Goal: Navigation & Orientation: Find specific page/section

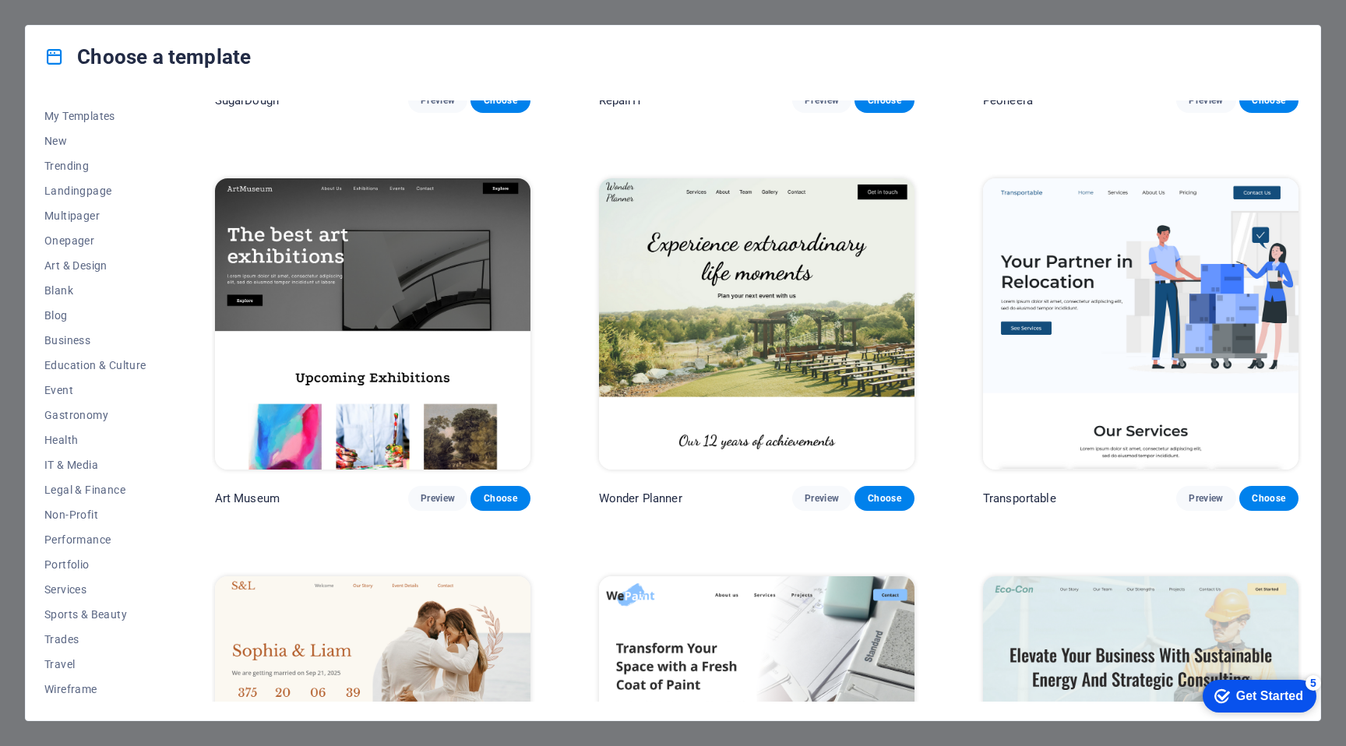
scroll to position [323, 0]
click at [15, 29] on div "Choose a template All Templates My Templates New Trending Landingpage Multipage…" at bounding box center [673, 373] width 1346 height 746
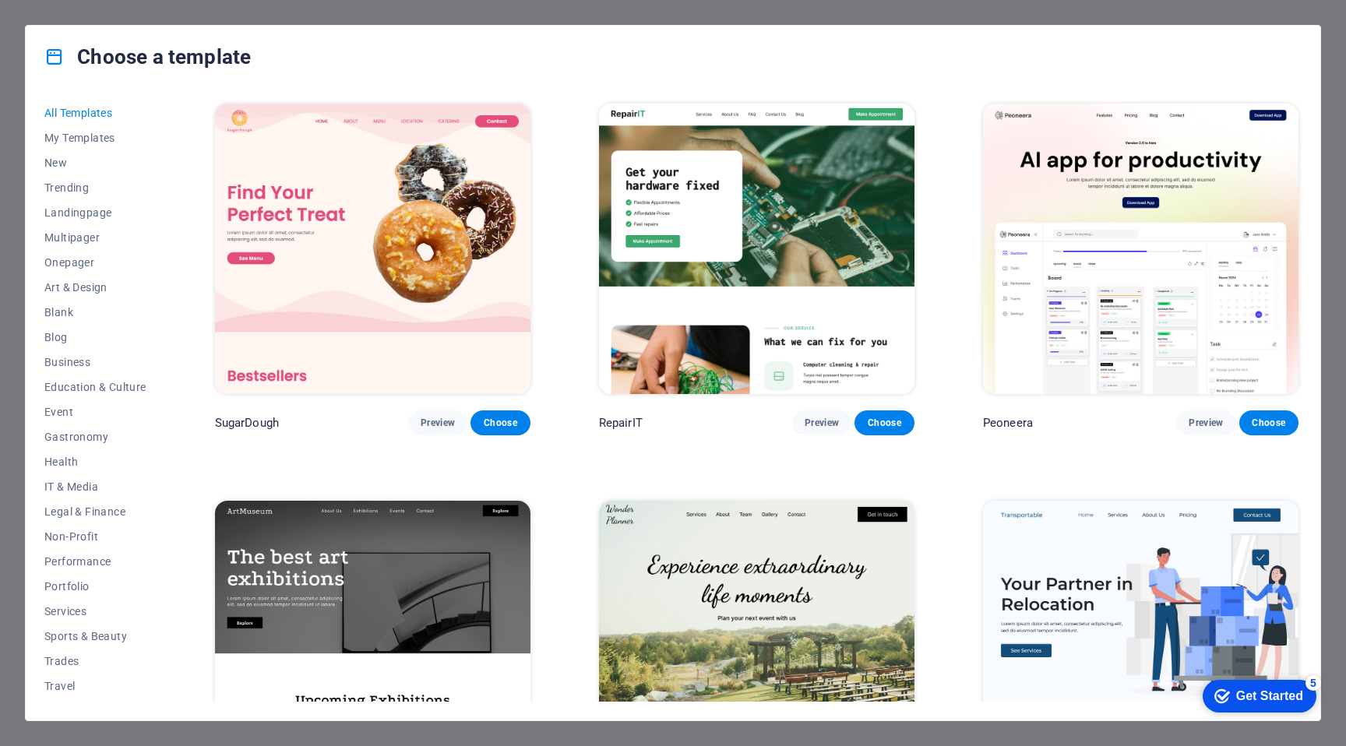
click at [717, 546] on img at bounding box center [756, 646] width 315 height 290
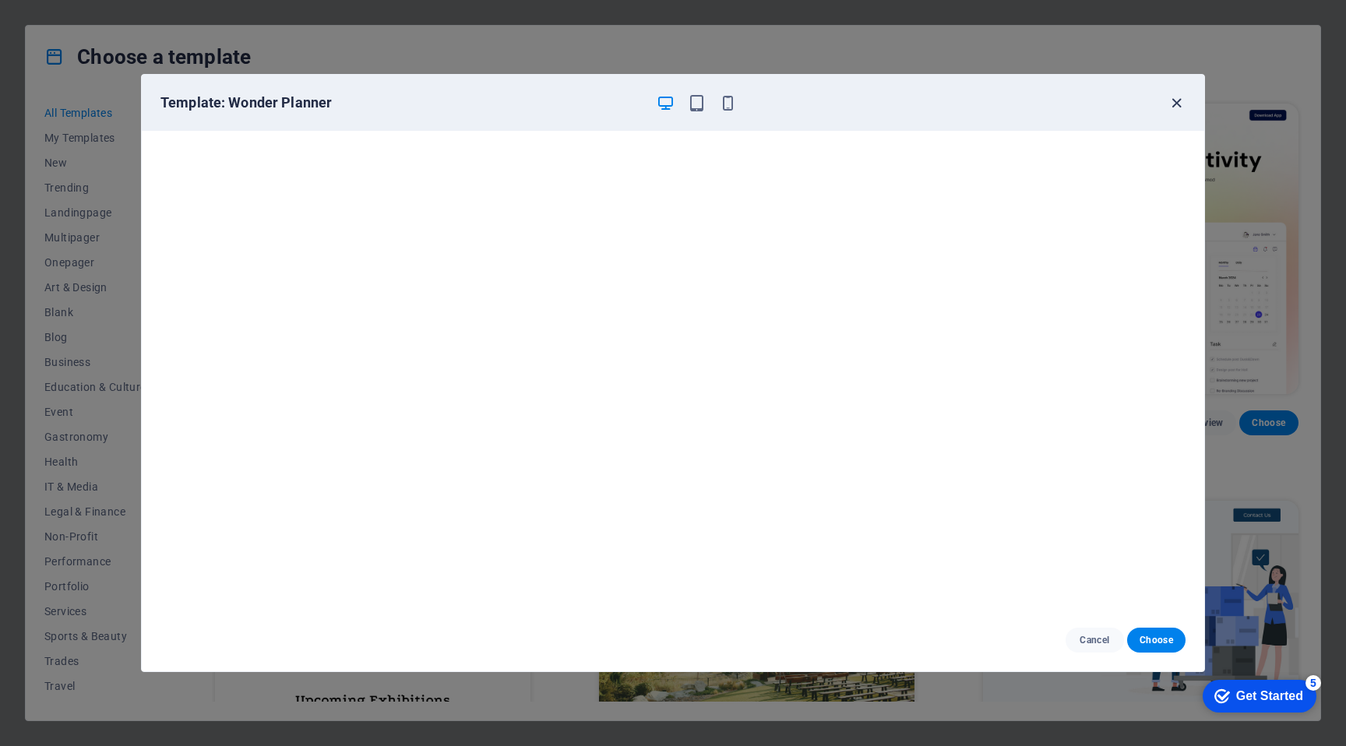
click at [1177, 100] on icon "button" at bounding box center [1176, 103] width 18 height 18
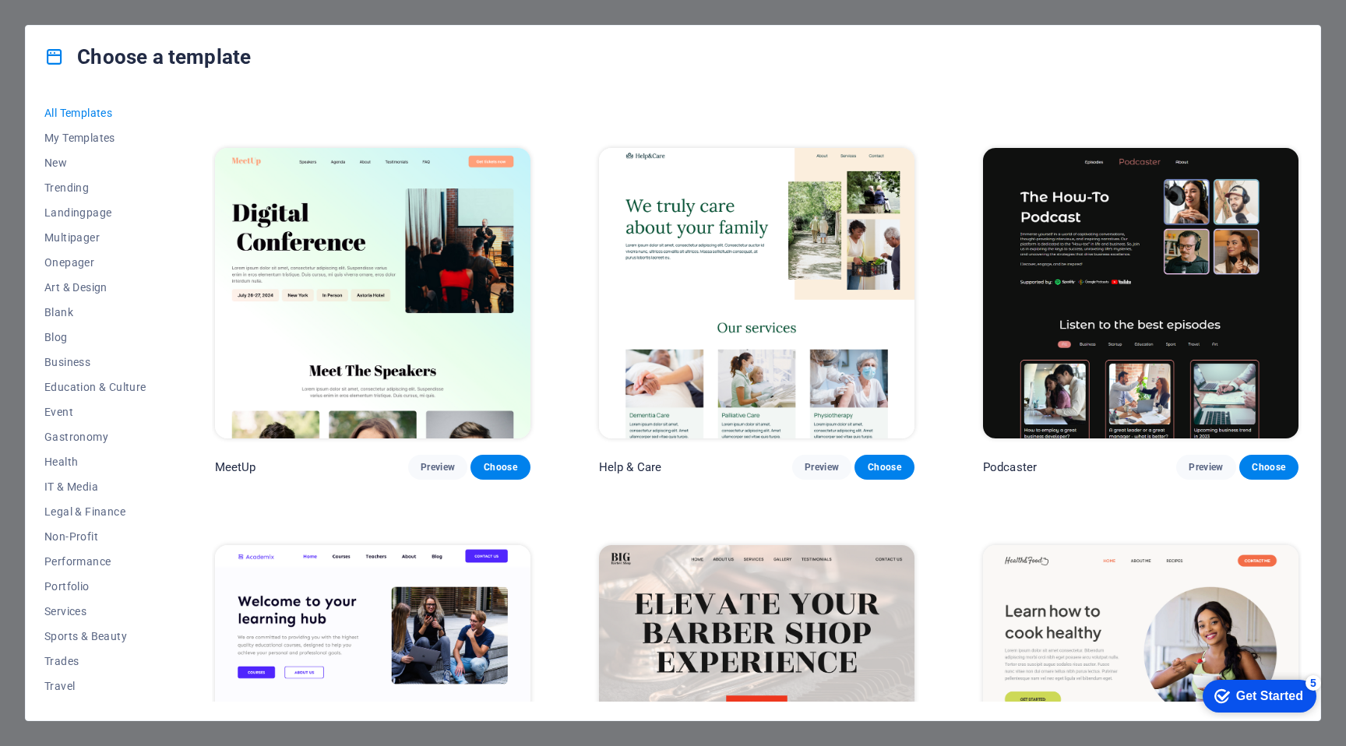
scroll to position [1156, 0]
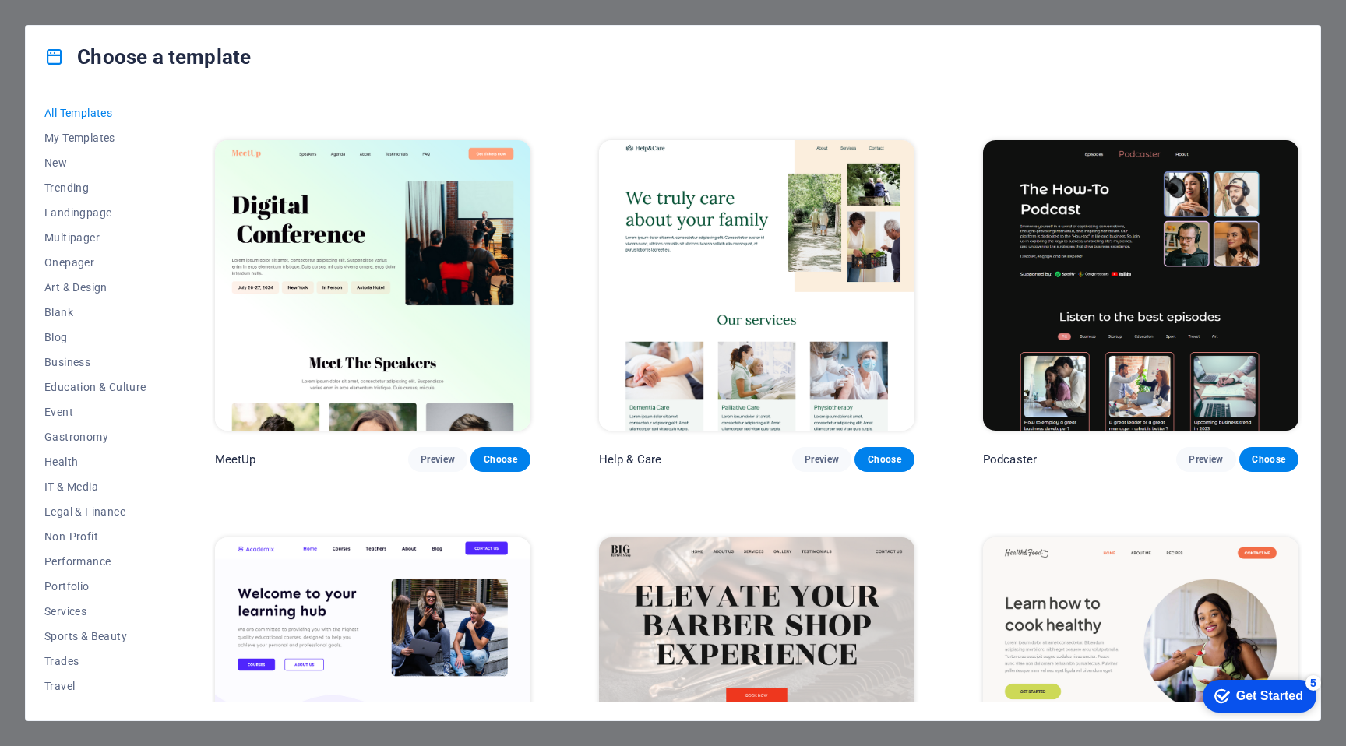
click at [678, 240] on img at bounding box center [756, 285] width 315 height 290
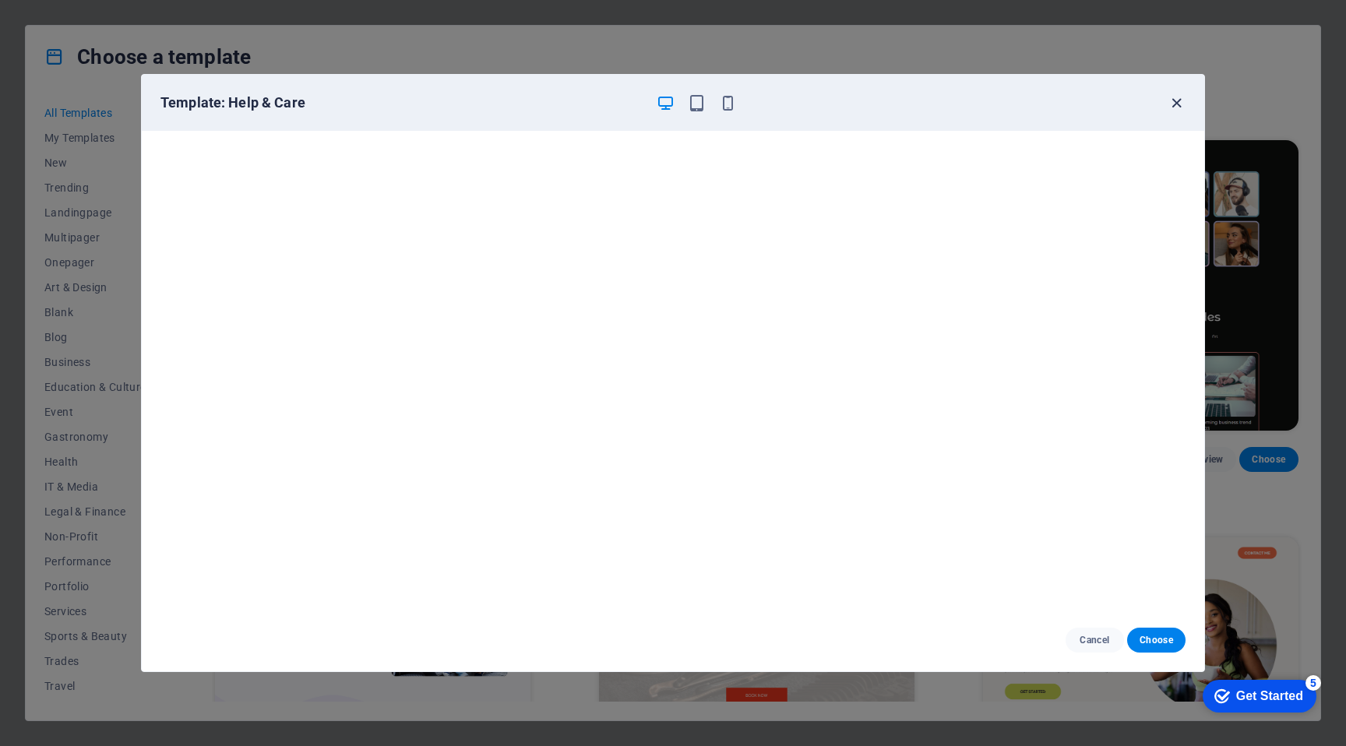
click at [1174, 111] on icon "button" at bounding box center [1176, 103] width 18 height 18
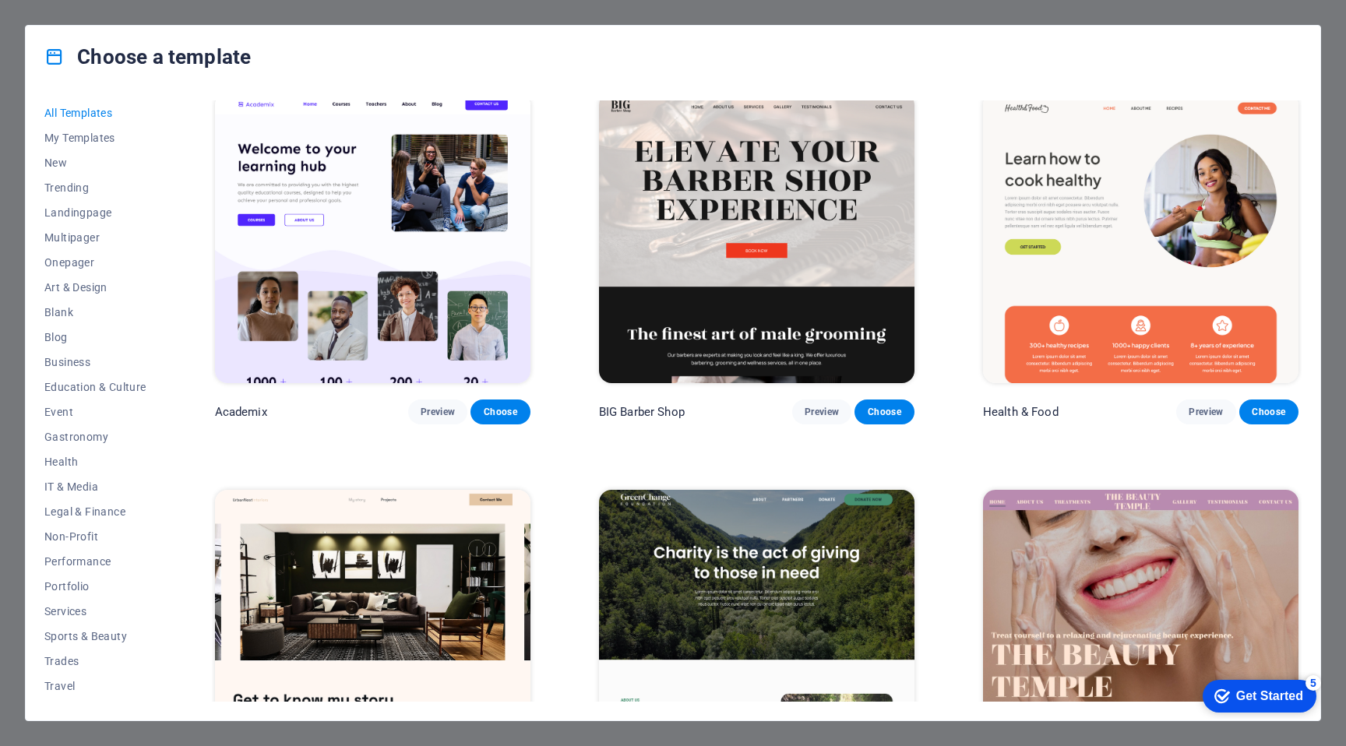
scroll to position [1603, 0]
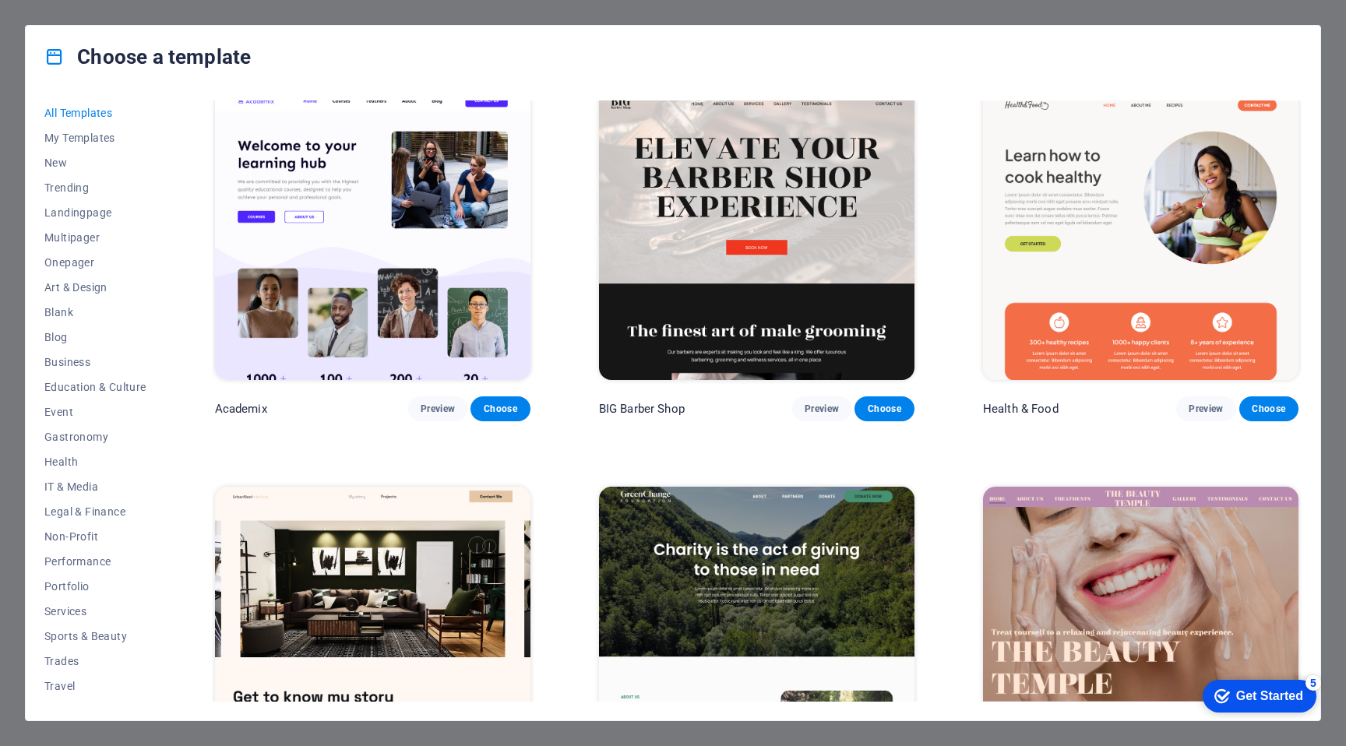
click at [1057, 241] on img at bounding box center [1140, 235] width 315 height 290
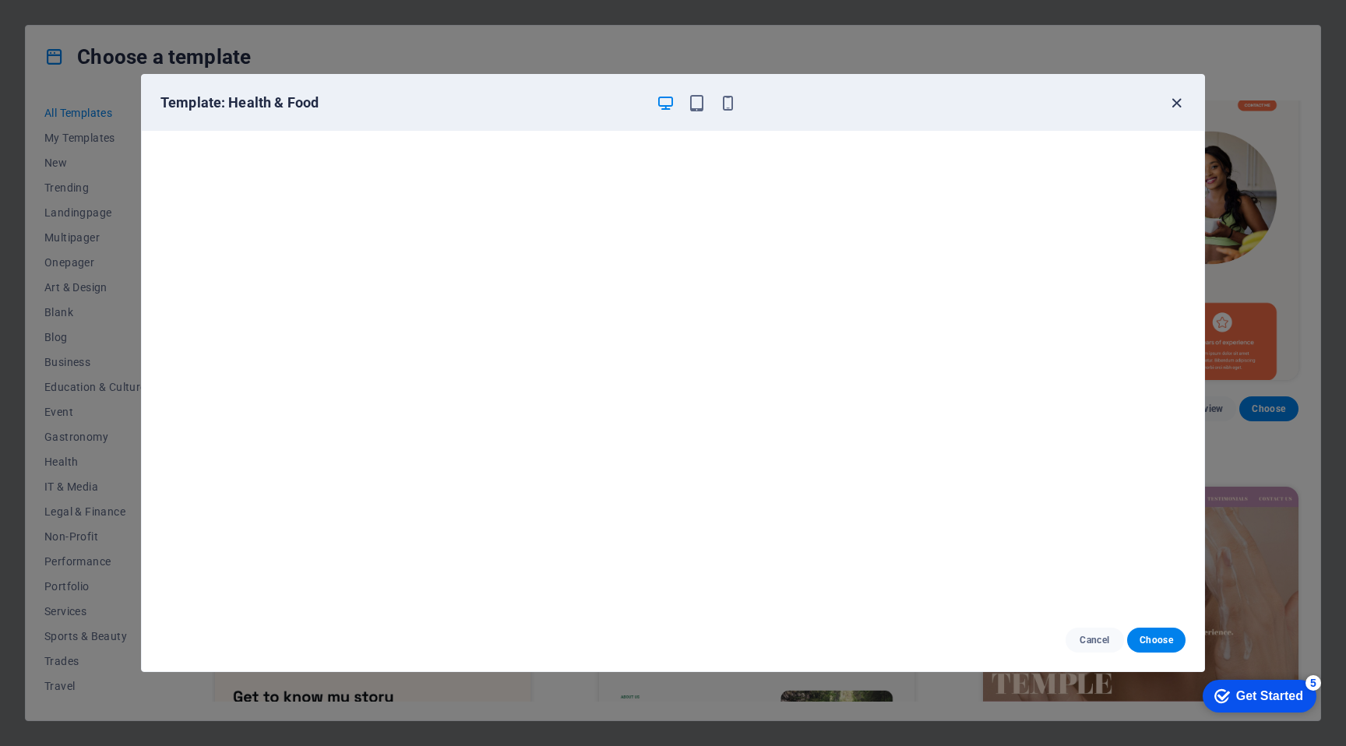
click at [1181, 103] on icon "button" at bounding box center [1176, 103] width 18 height 18
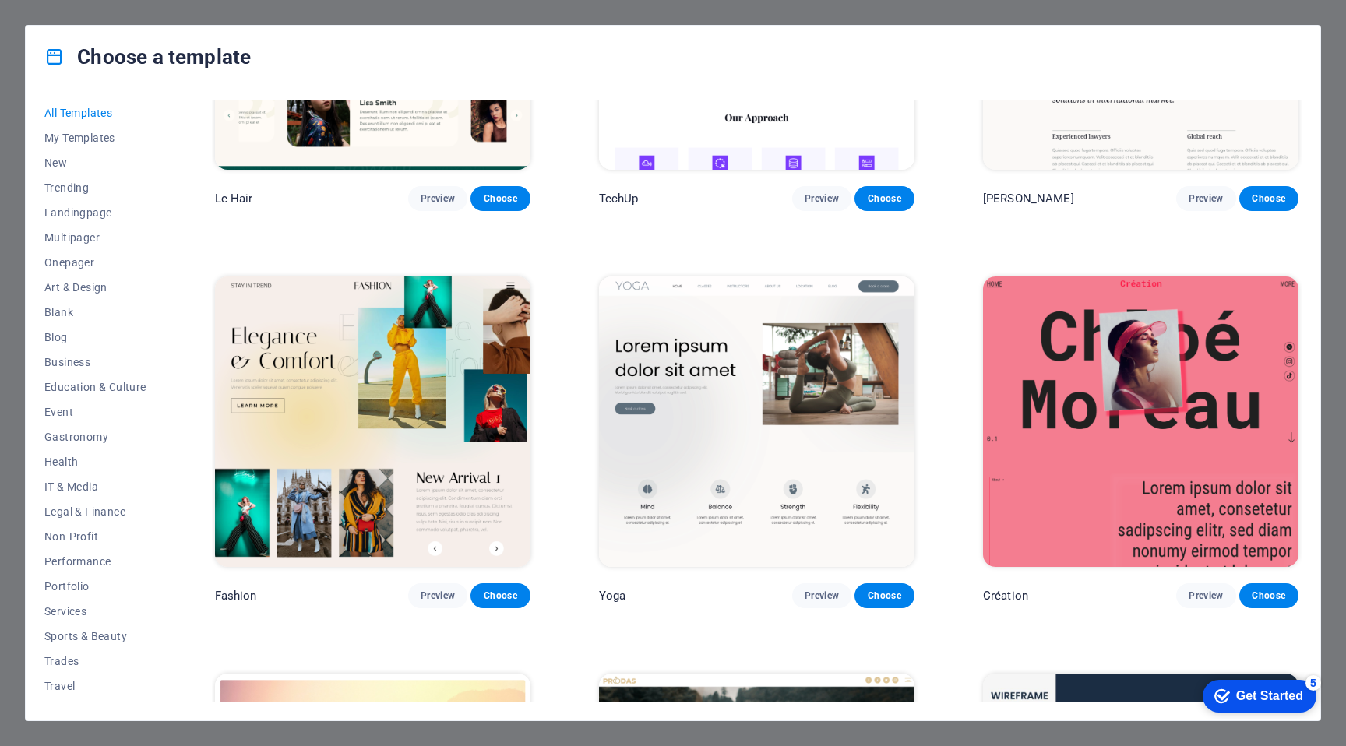
scroll to position [5790, 0]
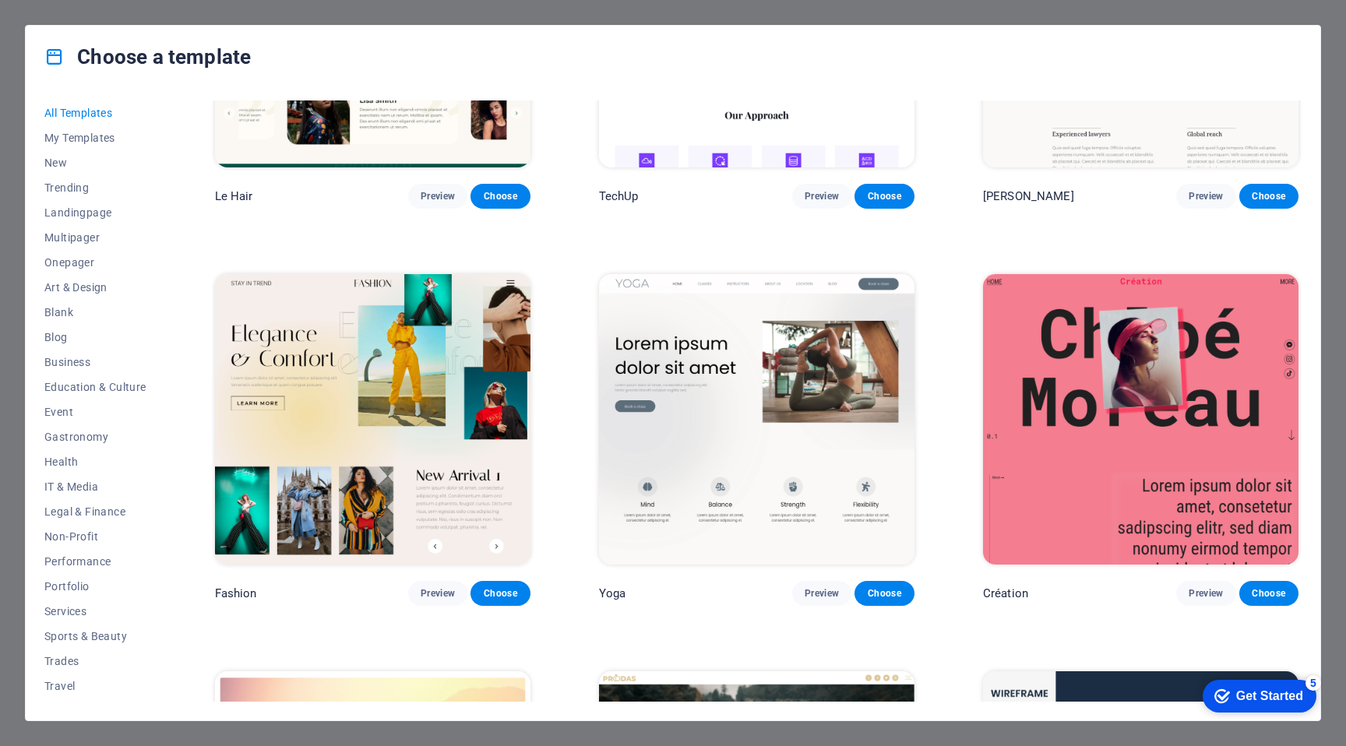
click at [463, 390] on img at bounding box center [372, 419] width 315 height 290
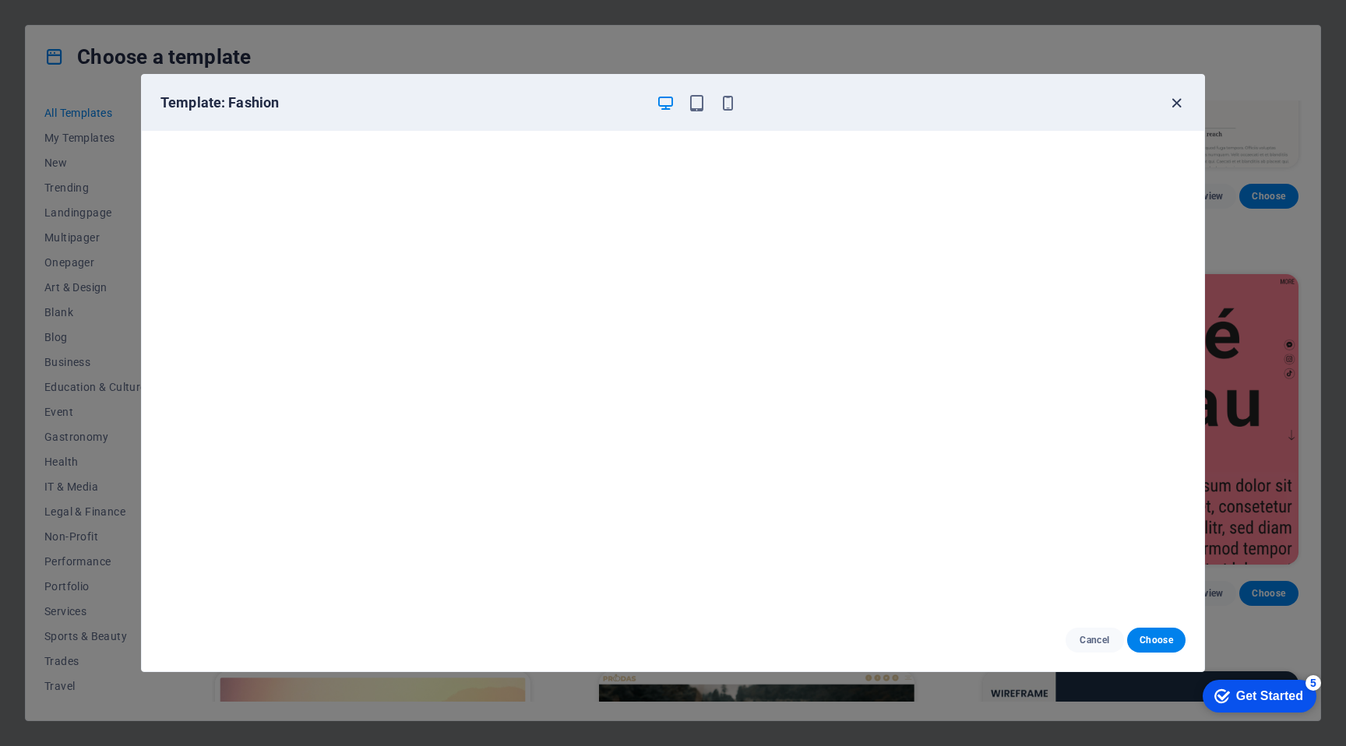
click at [1176, 101] on icon "button" at bounding box center [1176, 103] width 18 height 18
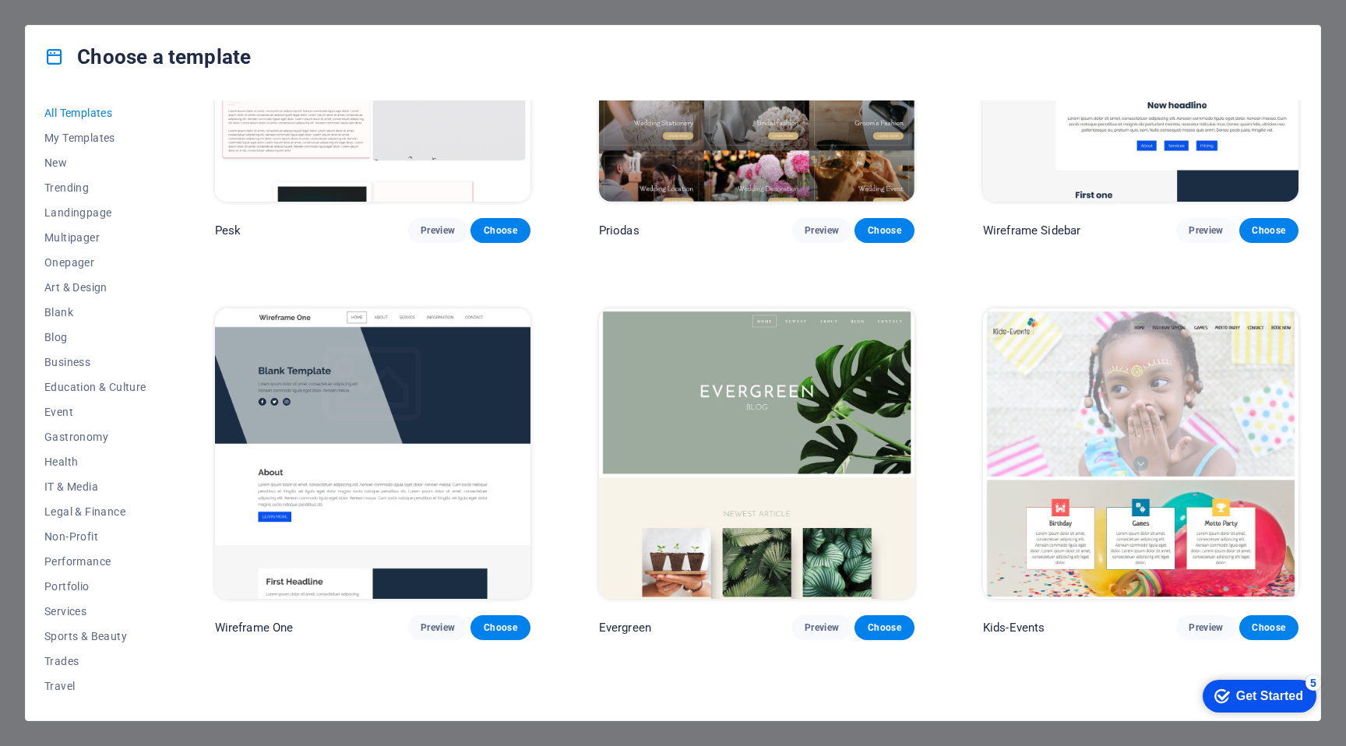
scroll to position [6523, 0]
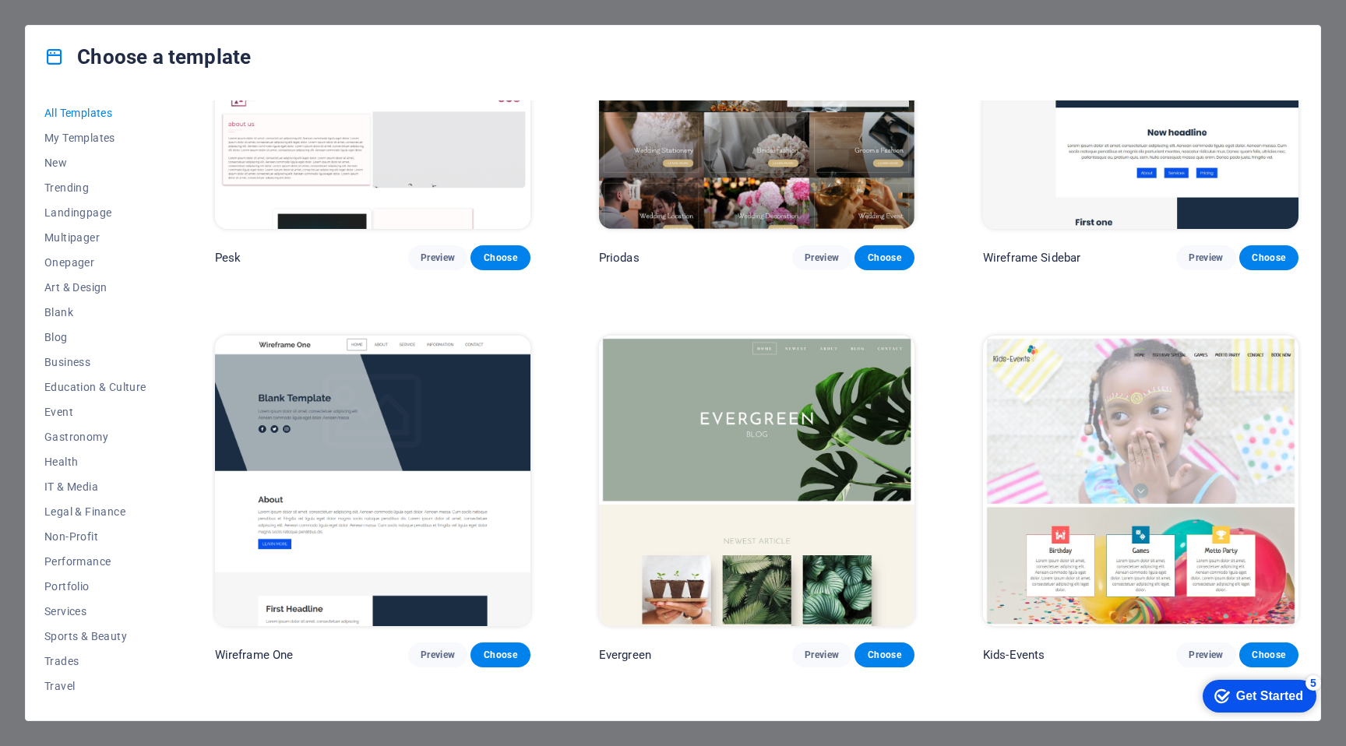
click at [827, 347] on img at bounding box center [756, 481] width 315 height 290
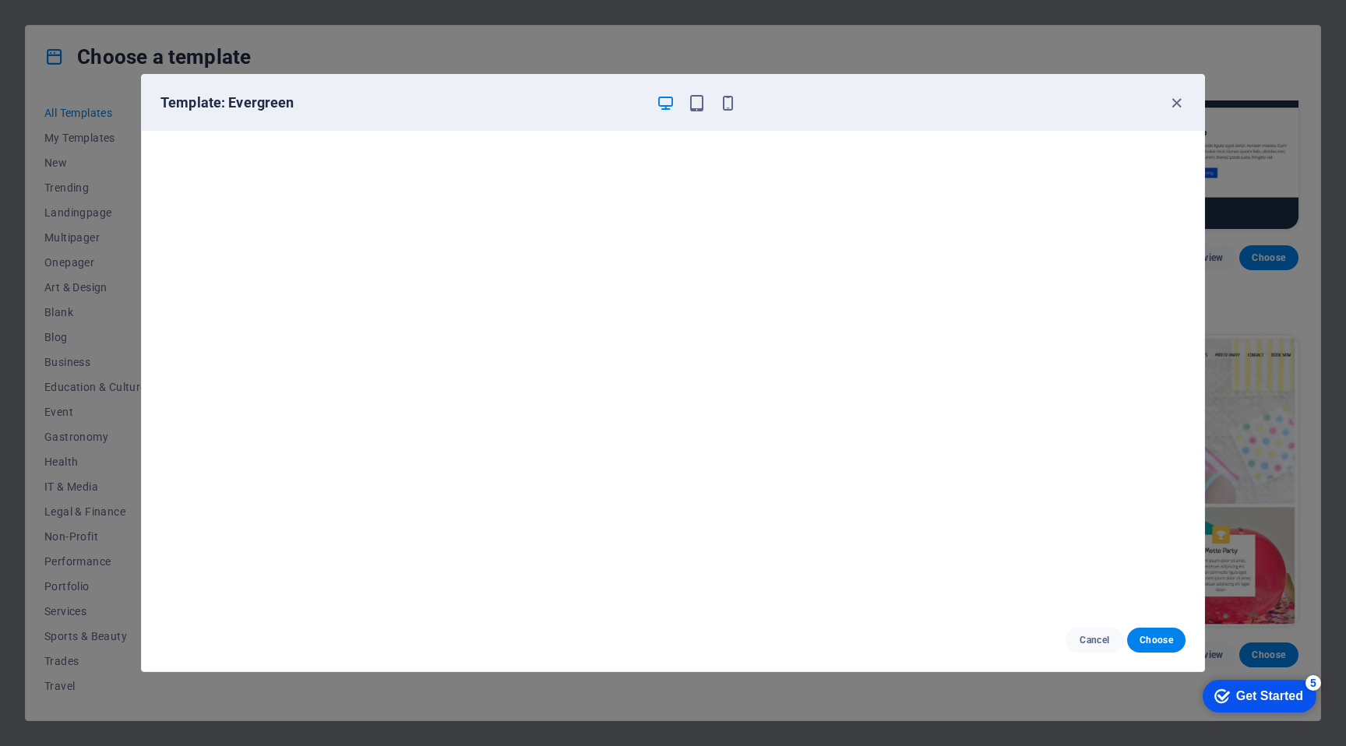
scroll to position [6539, 0]
